Goal: Go to known website: Go to known website

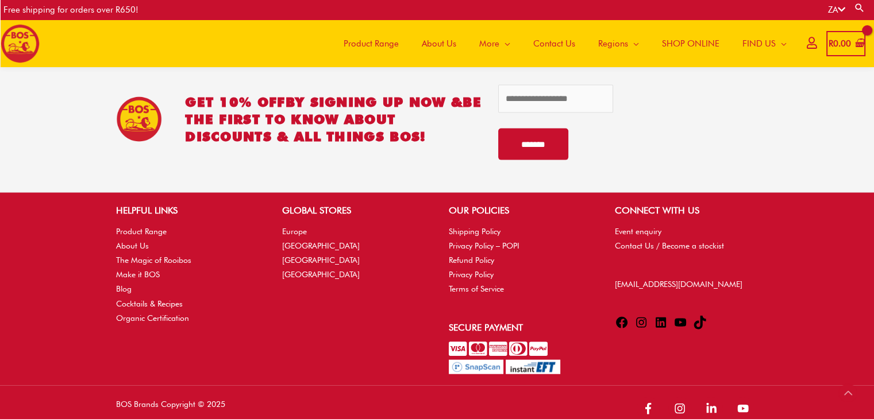
scroll to position [2486, 0]
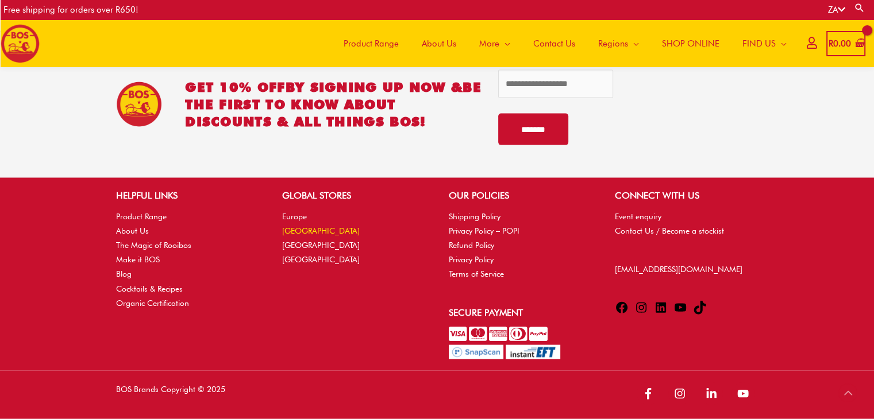
click at [303, 233] on link "[GEOGRAPHIC_DATA]" at bounding box center [321, 230] width 78 height 9
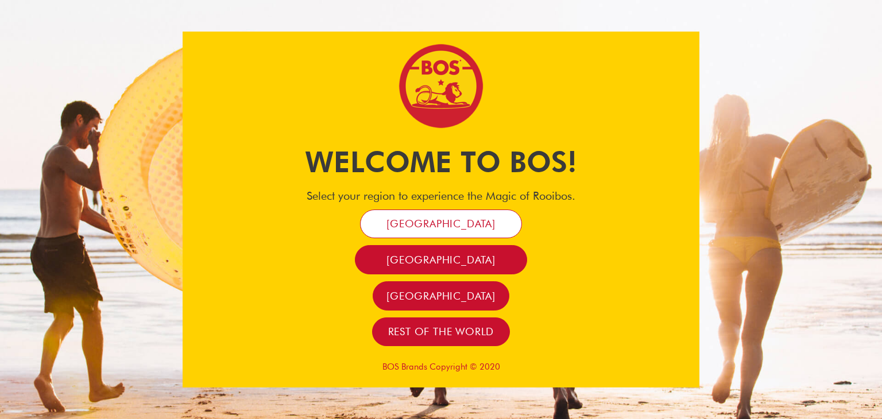
click at [436, 215] on link "[GEOGRAPHIC_DATA]" at bounding box center [441, 224] width 162 height 29
